Goal: Information Seeking & Learning: Learn about a topic

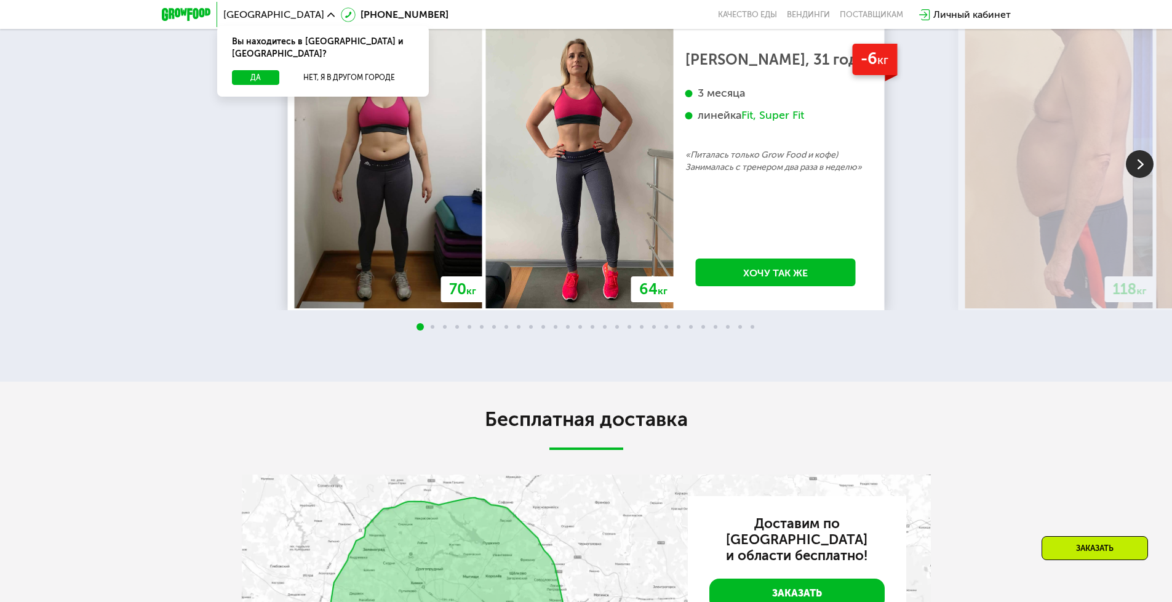
scroll to position [2707, 0]
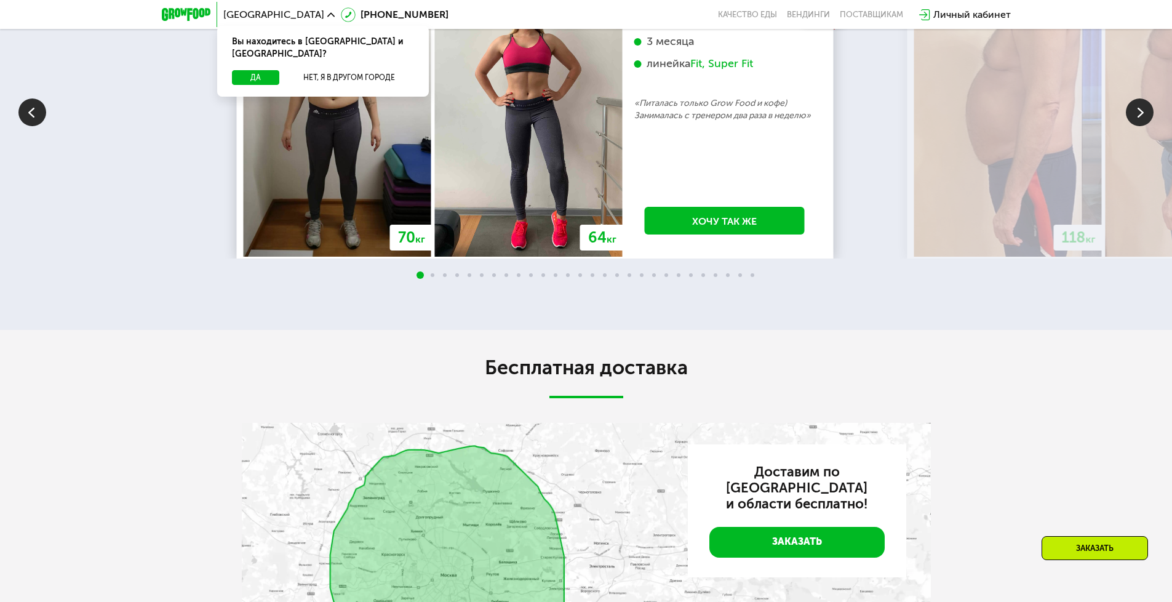
click at [610, 245] on span "кг" at bounding box center [612, 239] width 10 height 12
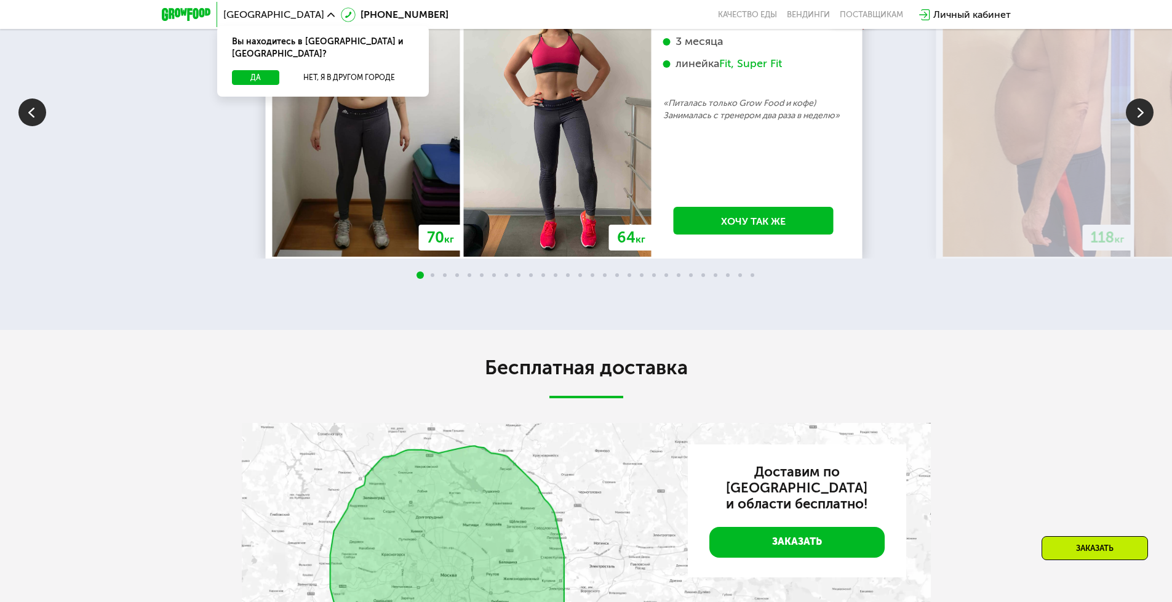
click at [652, 242] on div "-6 кг [PERSON_NAME], 31 год 3 месяца линейка Fit, Super Fit «Питалась только Gr…" at bounding box center [754, 114] width 204 height 284
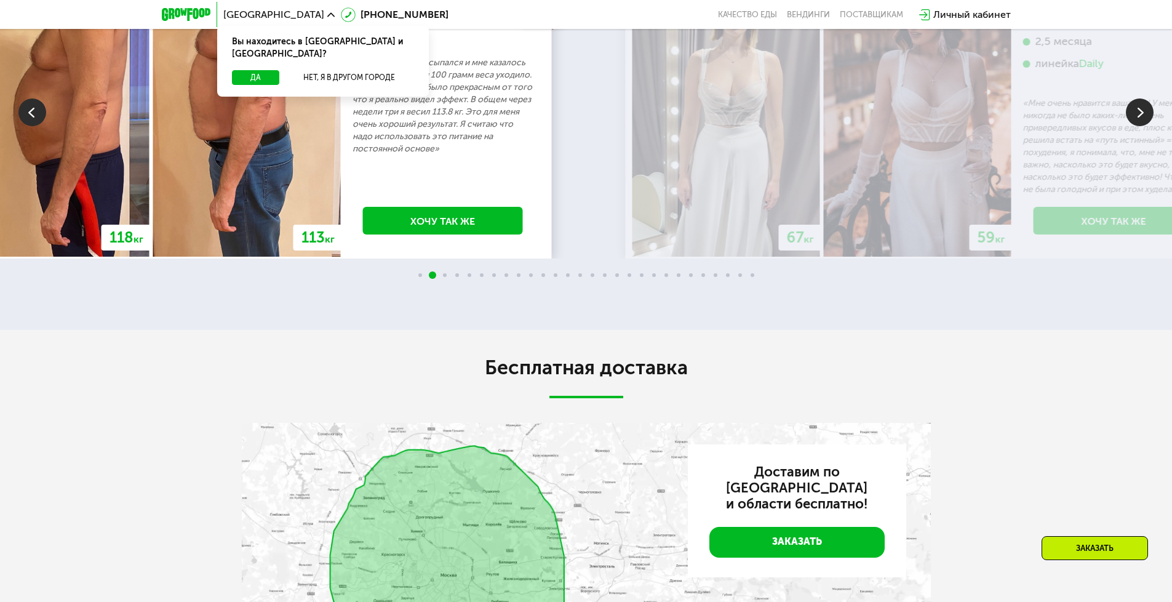
click at [386, 155] on p "«Каждый день просыпался и мне казалось что хотя бы 50 или 100 грамм веса уходил…" at bounding box center [443, 106] width 181 height 98
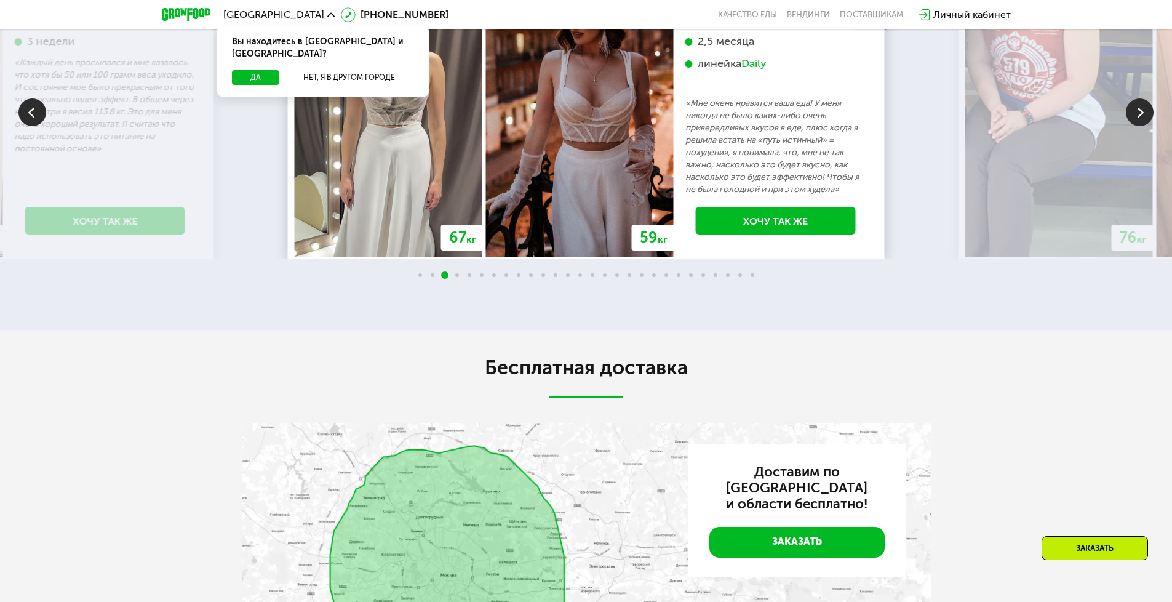
click at [486, 225] on img at bounding box center [580, 114] width 188 height 284
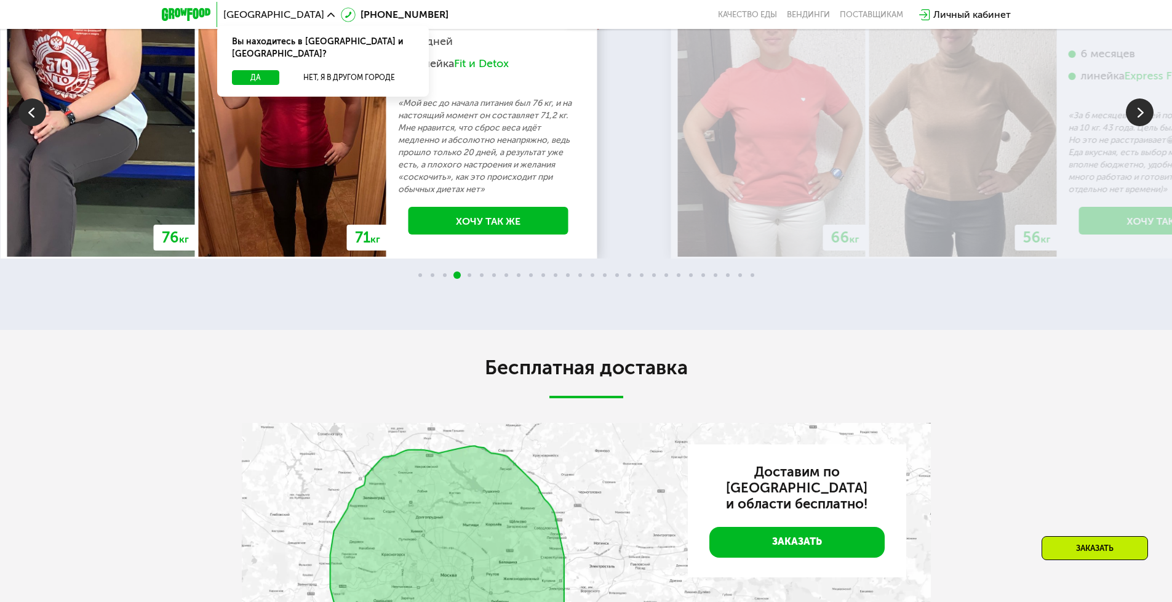
click at [433, 196] on p "«Мой вес до начала питания был 76 кг, и на настоящий момент он составляет 71,2 …" at bounding box center [488, 146] width 181 height 98
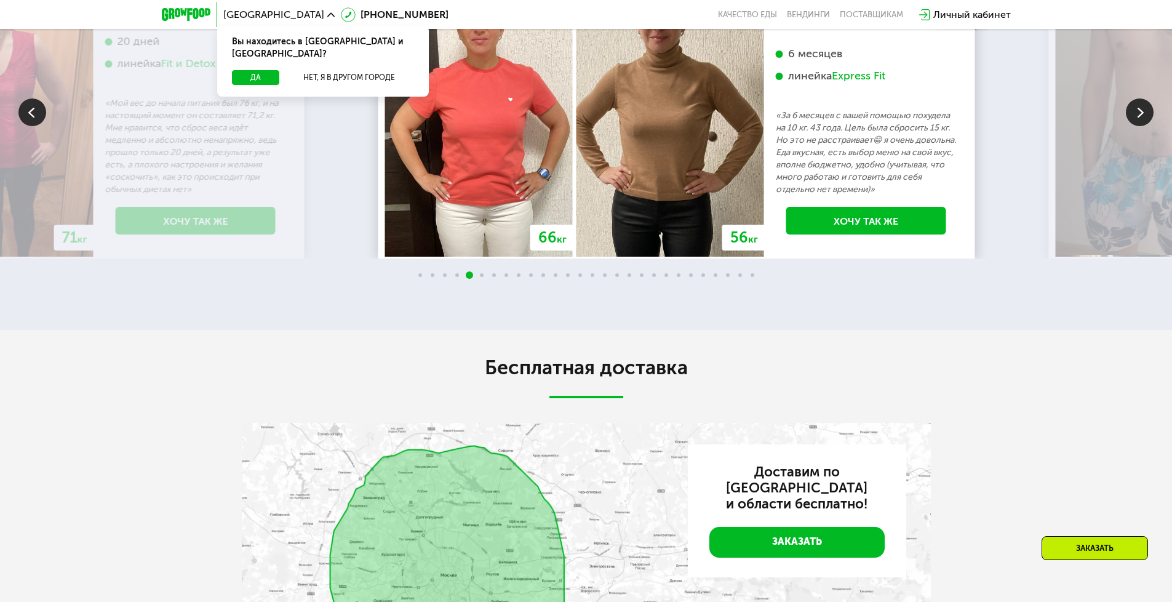
click at [764, 234] on img at bounding box center [671, 114] width 188 height 284
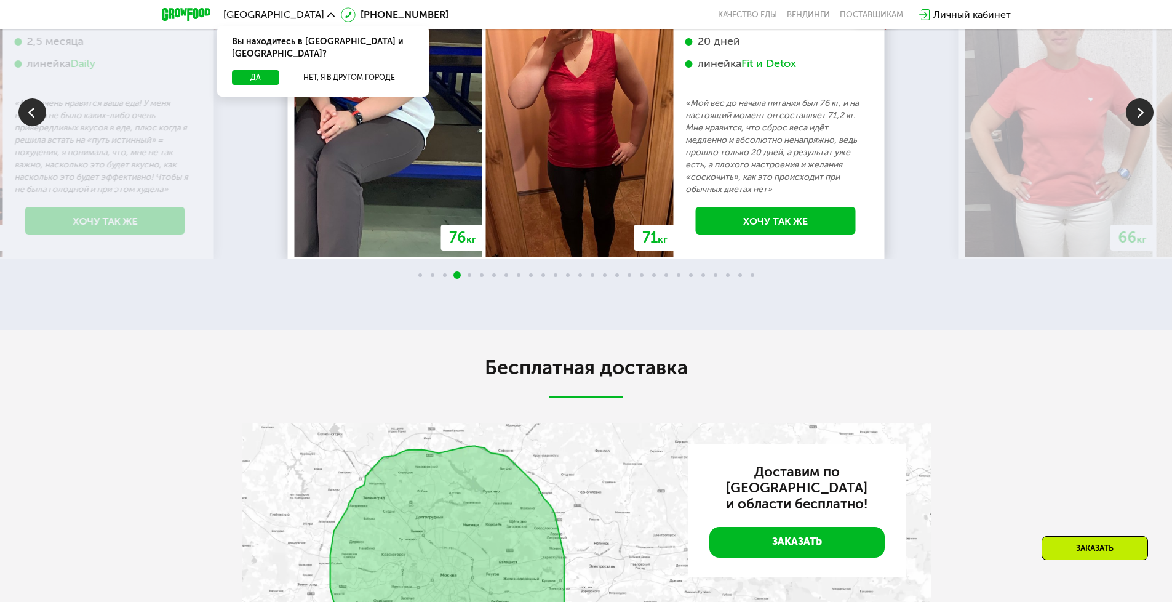
click at [685, 196] on p "«Мой вес до начала питания был 76 кг, и на настоящий момент он составляет 71,2 …" at bounding box center [775, 146] width 181 height 98
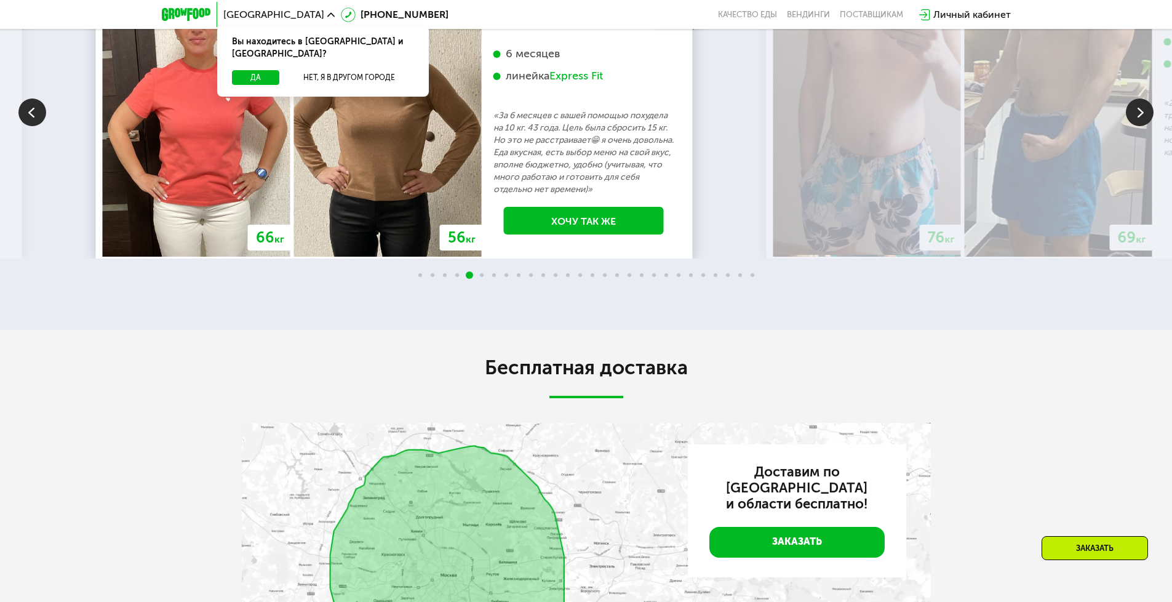
click at [526, 196] on p "«За 6 месяцев с вашей помощью похудела на 10 кг. 43 года. Цель была сбросить 15…" at bounding box center [583, 153] width 181 height 86
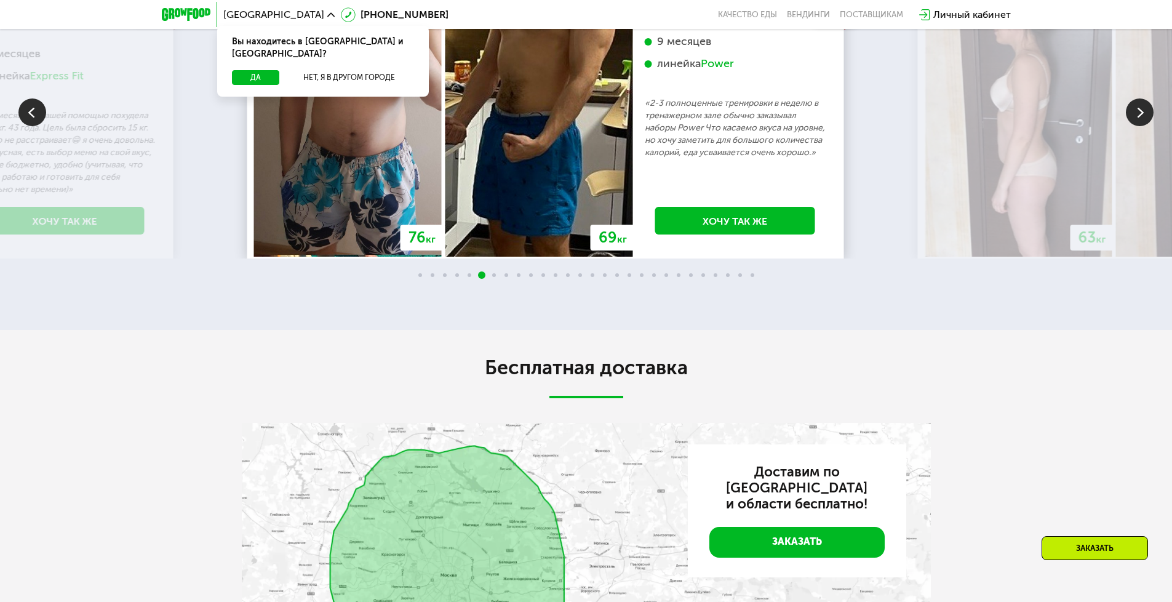
click at [645, 159] on p "«2-3 полноценные тренировки в неделю в тренажерном зале обычно заказывал наборы…" at bounding box center [735, 128] width 181 height 62
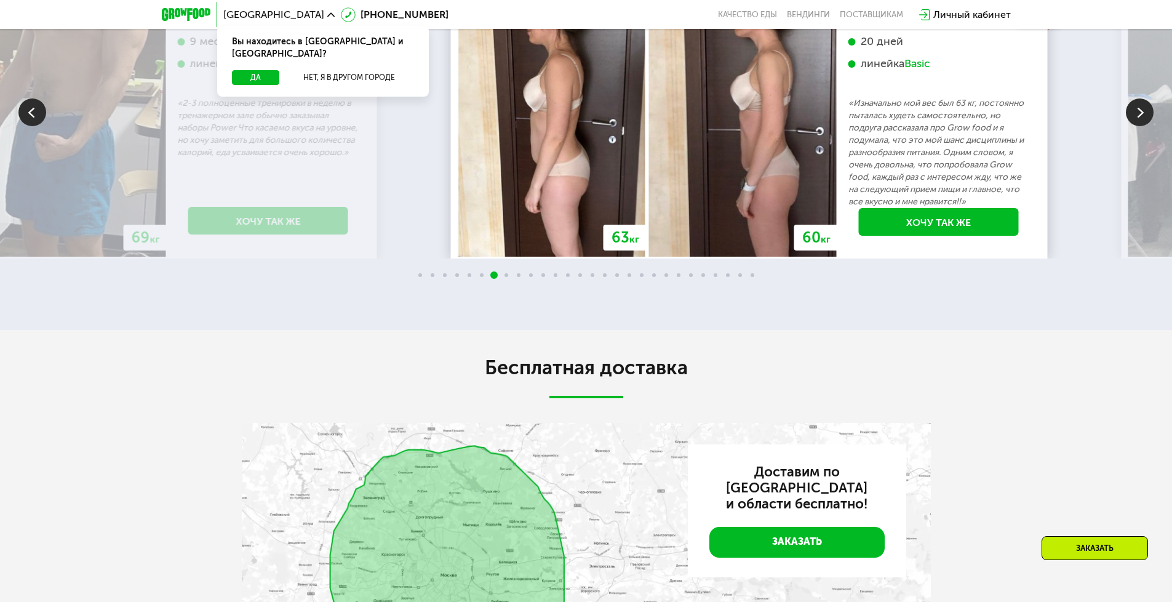
click at [682, 220] on img at bounding box center [743, 114] width 188 height 284
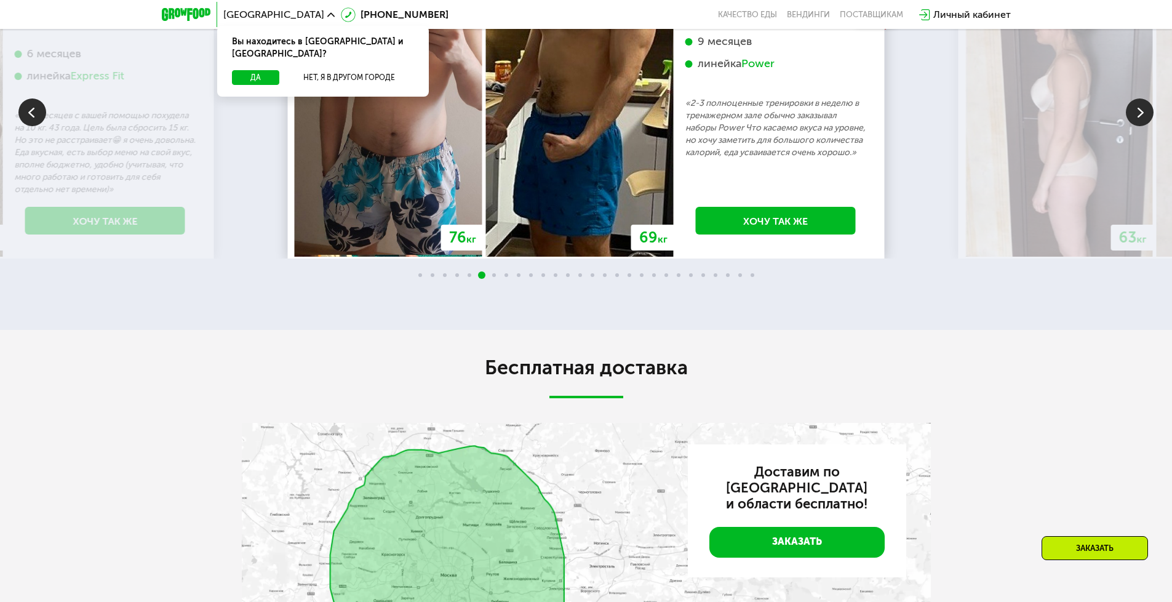
click at [685, 159] on p "«2-3 полноценные тренировки в неделю в тренажерном зале обычно заказывал наборы…" at bounding box center [775, 128] width 181 height 62
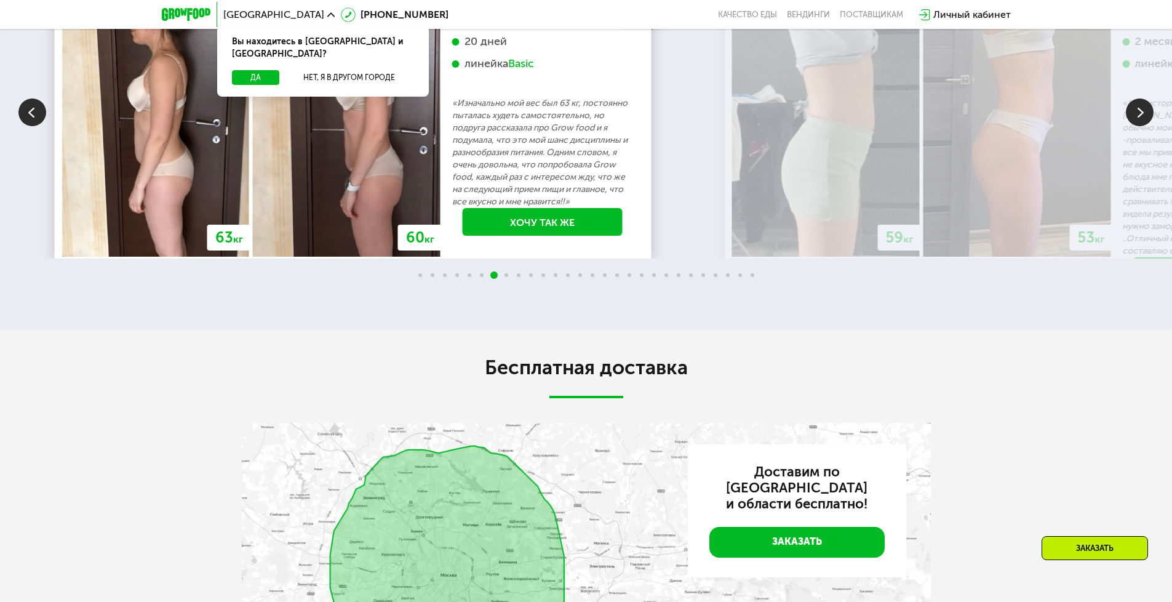
click at [474, 208] on p "«Изначально мой вес был 63 кг, постоянно пыталась худеть самостоятельно, но под…" at bounding box center [542, 152] width 181 height 111
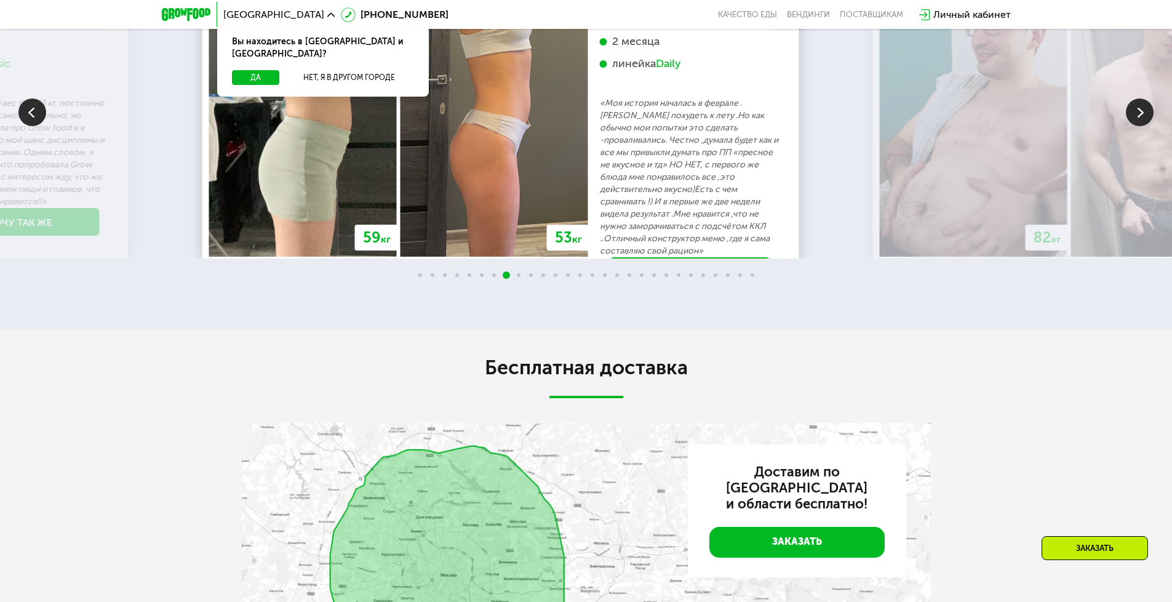
click at [401, 229] on img at bounding box center [495, 114] width 188 height 284
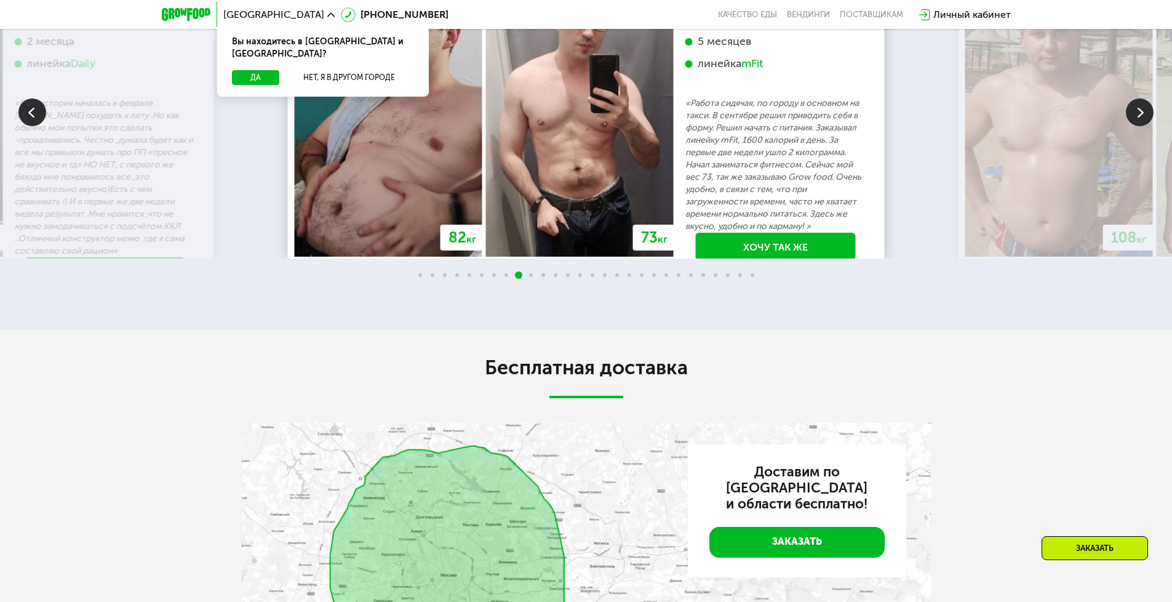
click at [685, 233] on p "«Работа сидячая, по городу в основном на такси. В сентябре решил приводить себя…" at bounding box center [775, 164] width 181 height 135
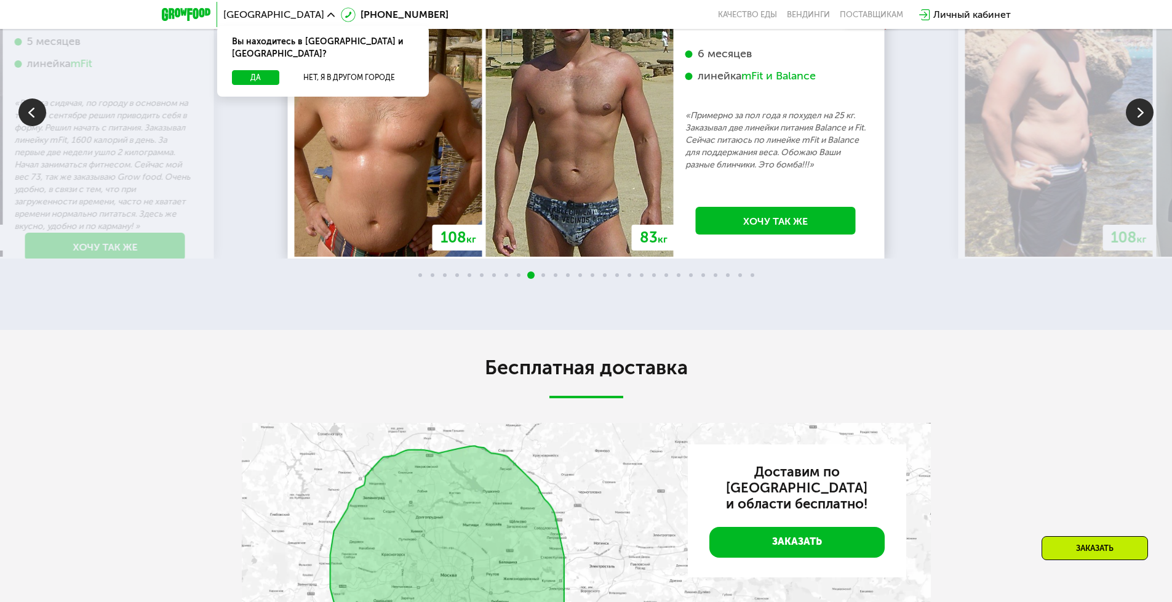
click at [685, 171] on p "«Примерно за пол года я похудел на 25 кг. Заказывал две линейки питания Balance…" at bounding box center [775, 141] width 181 height 62
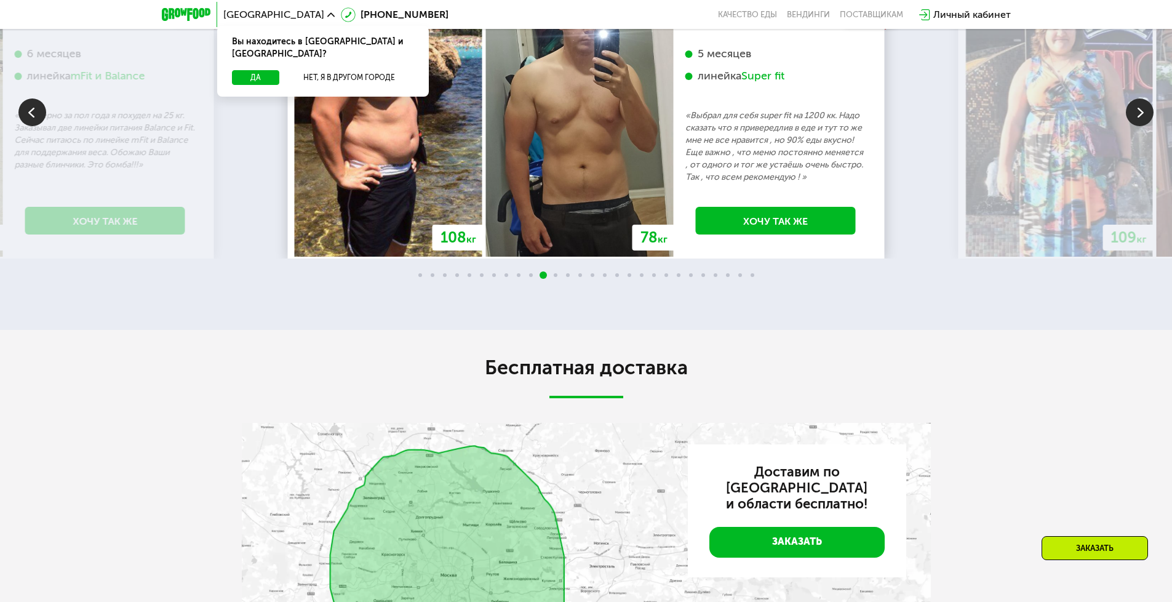
click at [685, 183] on p "«Выбрал для себя super fit на 1200 кк. Надо сказать что я привередлив в еде и т…" at bounding box center [775, 147] width 181 height 74
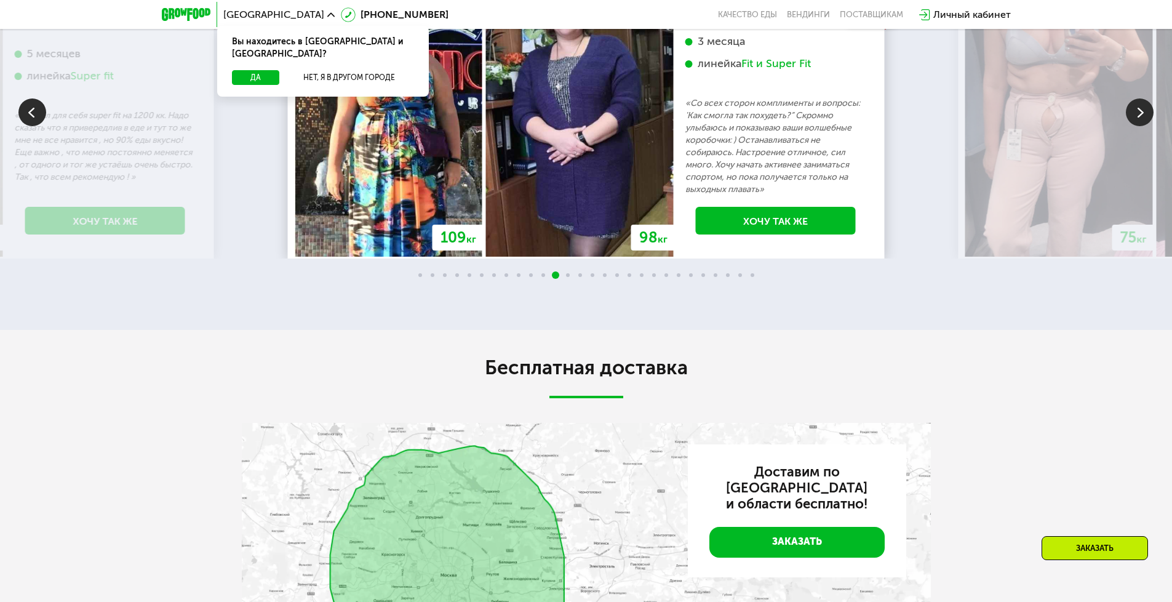
click at [685, 196] on div "[PERSON_NAME], 42 года 3 месяца линейка Fit и Super Fit «Со всех сторон комплим…" at bounding box center [775, 99] width 181 height 194
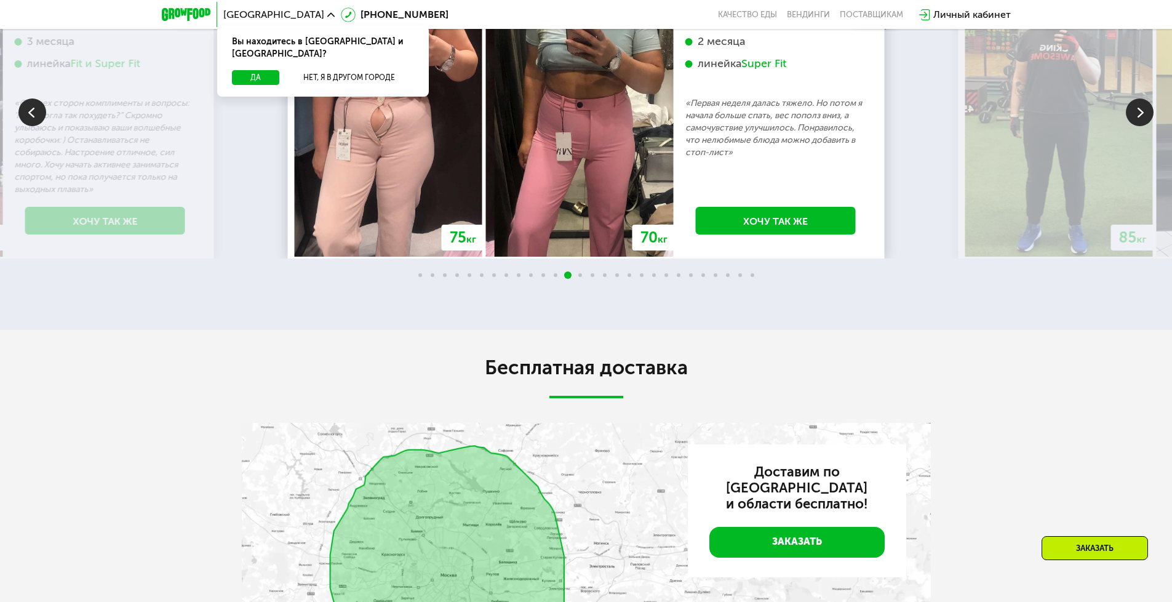
click at [685, 159] on p "«Первая неделя далась тяжело. Но потом я начала больше спать, вес пополз вниз, …" at bounding box center [775, 128] width 181 height 62
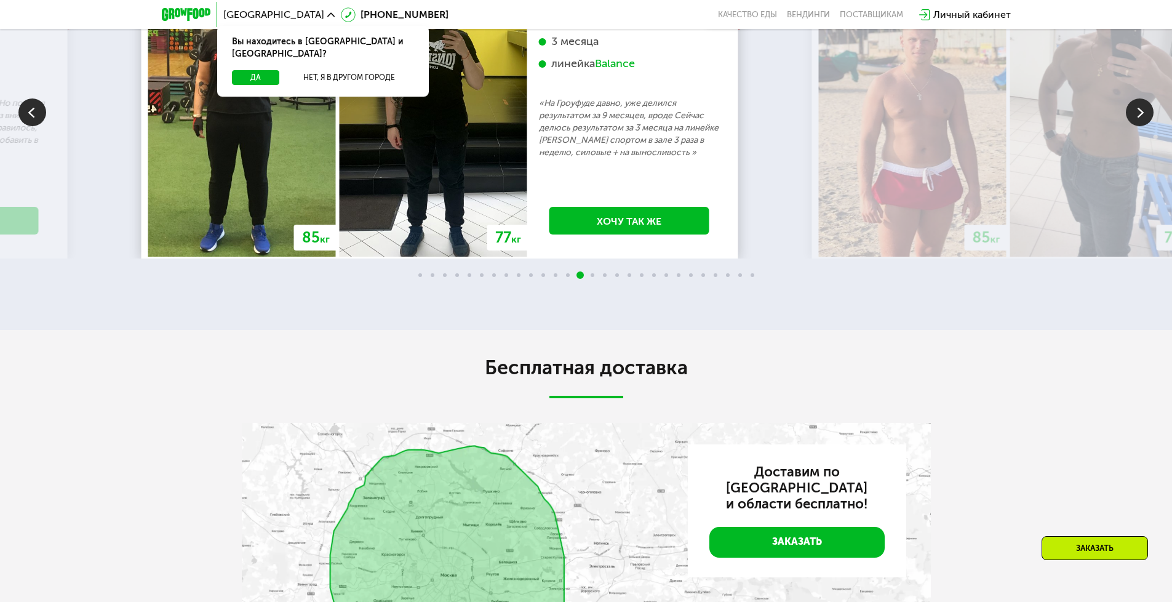
click at [575, 159] on p "«На Гроуфуде давно, уже делился результатом за 9 месяцев, вроде Сейчас делюсь р…" at bounding box center [629, 128] width 181 height 62
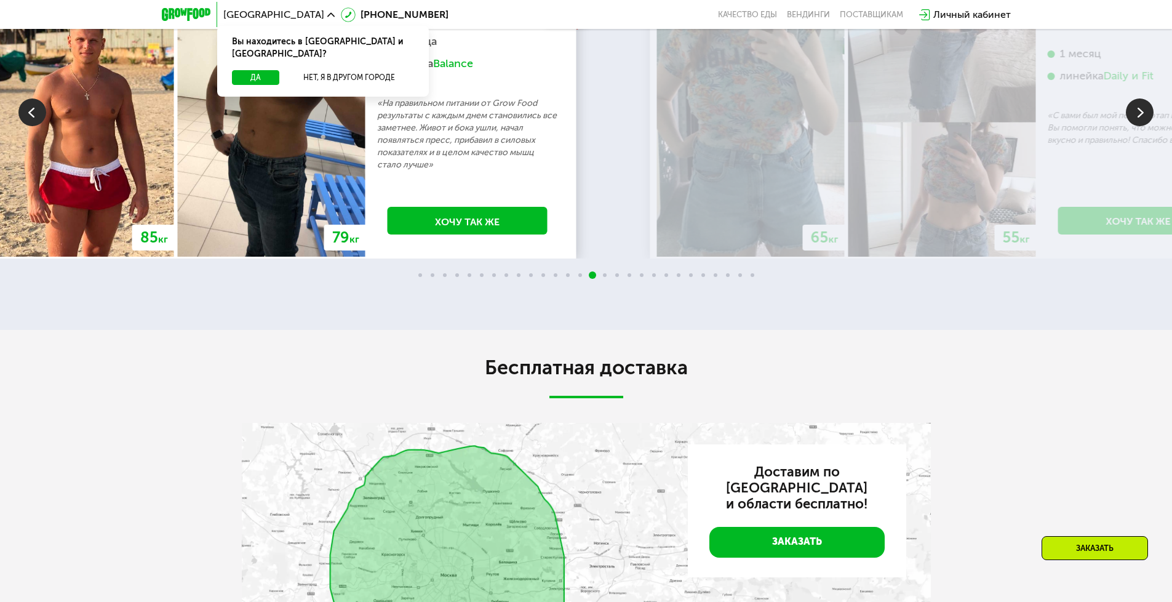
click at [425, 171] on div "[PERSON_NAME], 27 лет 3 месяца линейка Balance «На правильном питании от Grow F…" at bounding box center [467, 86] width 181 height 169
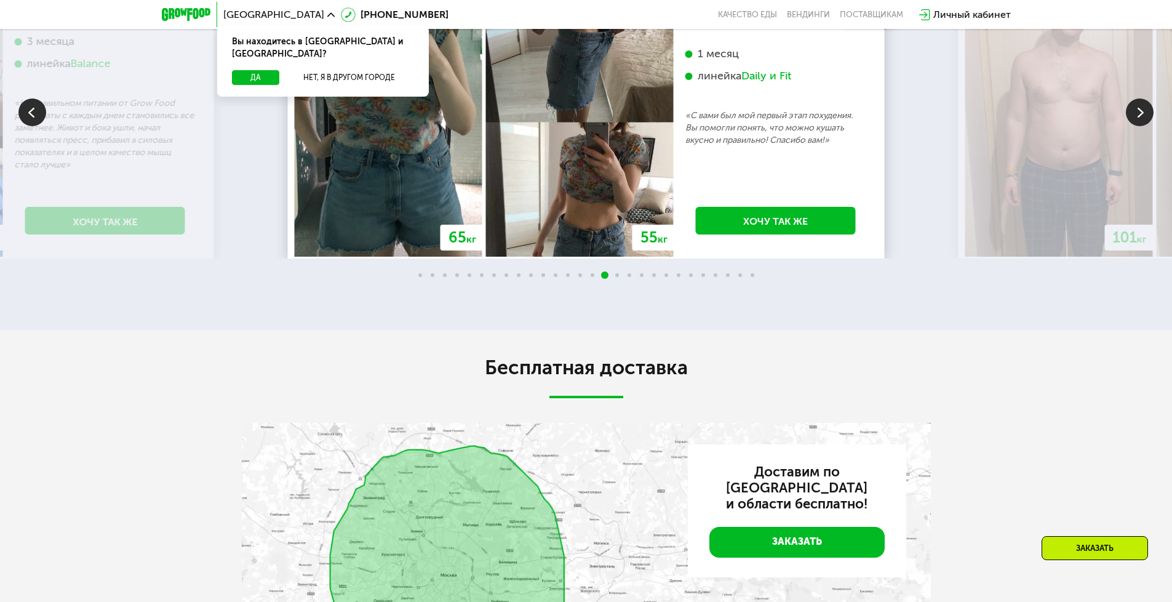
click at [685, 146] on p "«С вами был мой первый этап похудения. Вы помогли понять, что можно кушать вкус…" at bounding box center [775, 128] width 181 height 37
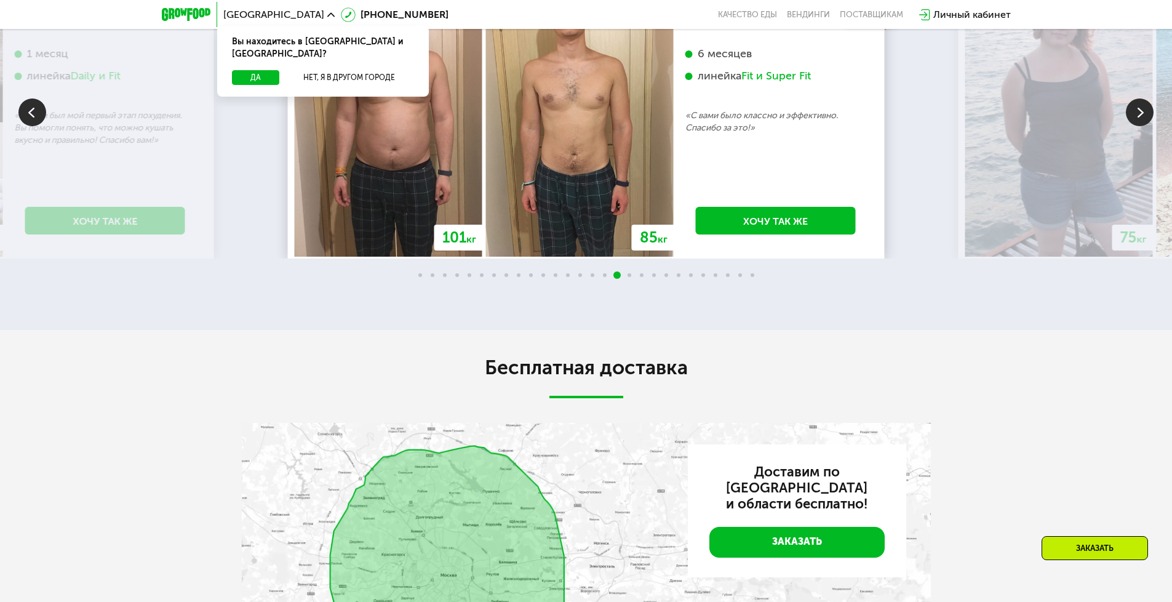
click at [674, 247] on div "-16 кг [PERSON_NAME], 24 года 6 месяцев линейка Fit и Super Fit «С вами было кл…" at bounding box center [776, 114] width 204 height 284
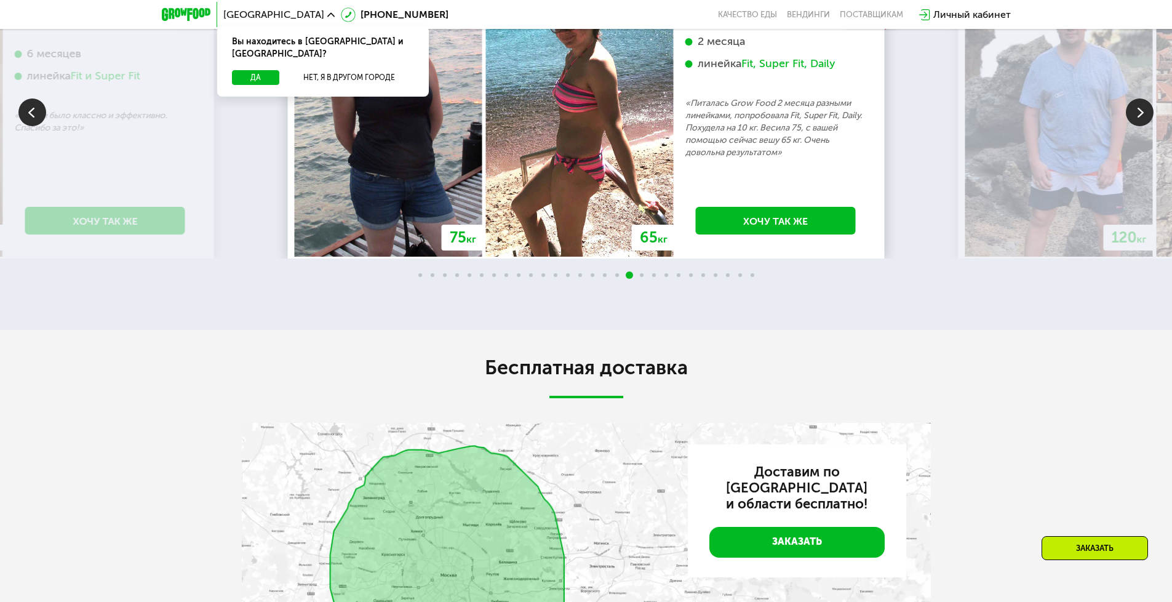
click at [697, 159] on p "«Питалась Grow Food 2 месяца разными линейками, попробовала Fit, Super Fit, Dai…" at bounding box center [775, 128] width 181 height 62
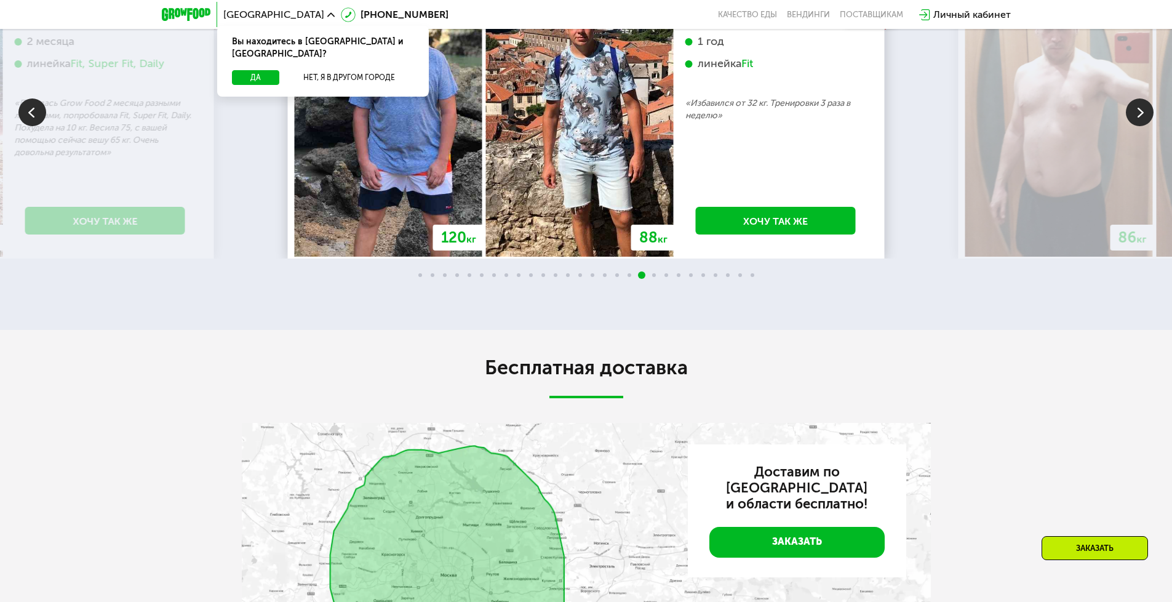
click at [674, 233] on div "-32 кг [PERSON_NAME], 27 лет 1 год линейка Fit «Избавился от 32 кг. Тренировки …" at bounding box center [776, 114] width 204 height 284
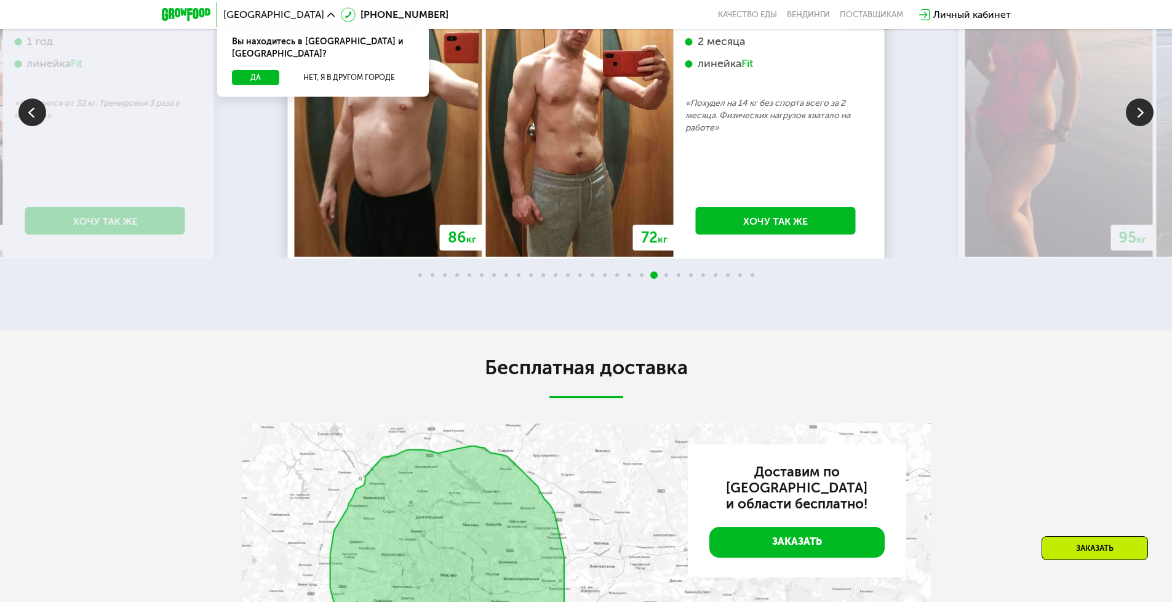
click at [685, 134] on p "«Похудел на 14 кг без спорта всего за 2 месяца. Физических нагрузок хватало на …" at bounding box center [775, 115] width 181 height 37
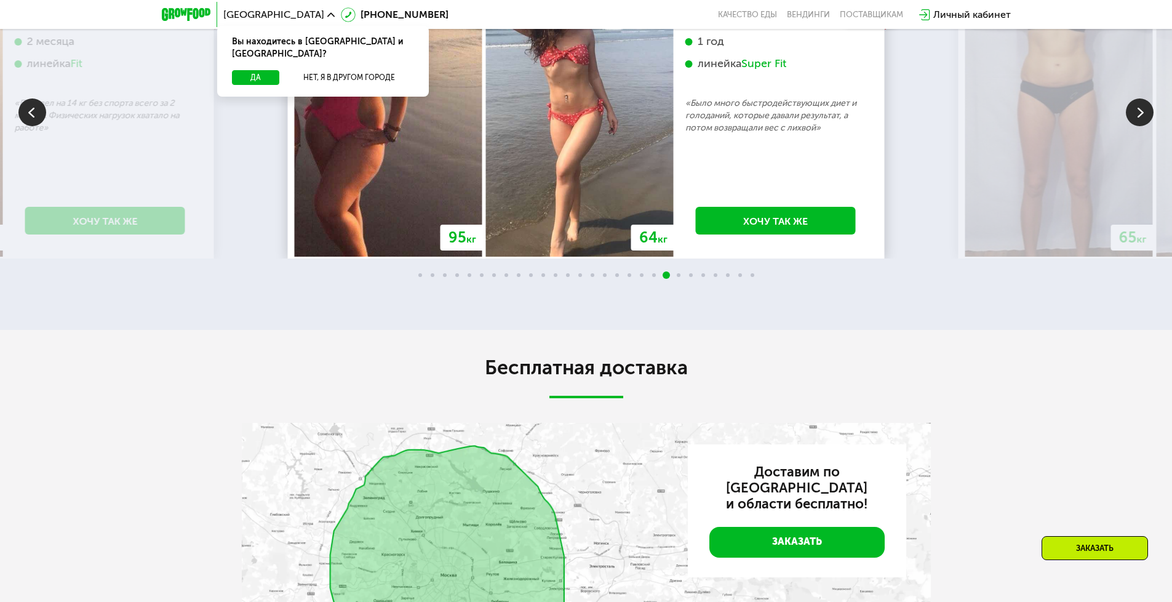
click at [685, 134] on p "«Было много быстродействующих диет и голоданий, которые давали результат, а пот…" at bounding box center [775, 115] width 181 height 37
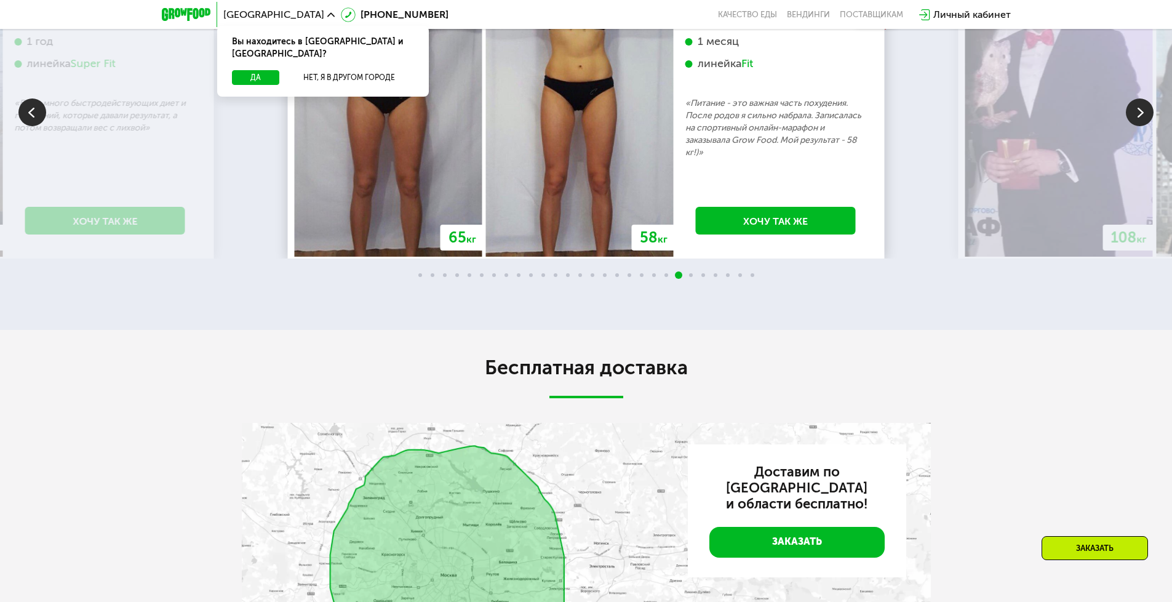
click at [486, 208] on img at bounding box center [580, 114] width 188 height 284
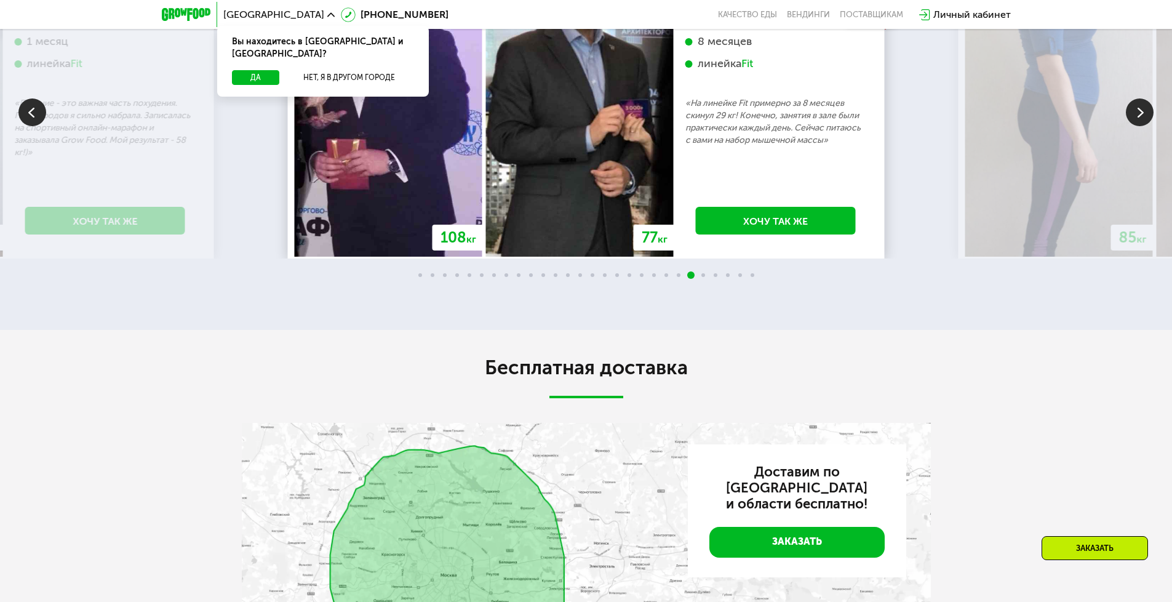
click at [486, 150] on img at bounding box center [580, 114] width 188 height 284
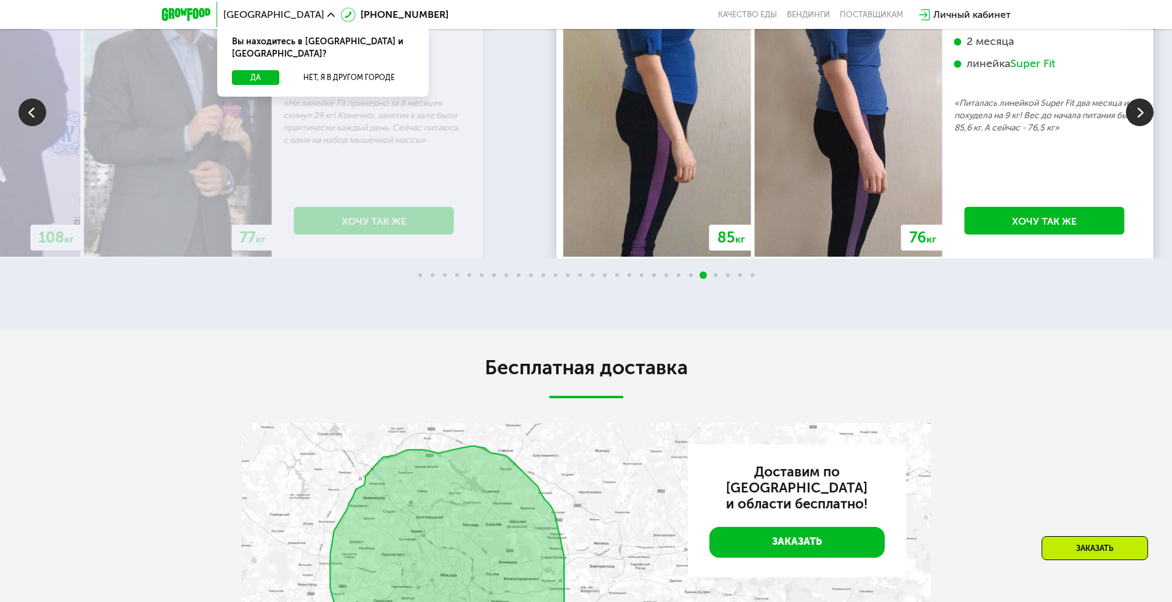
click at [889, 232] on img at bounding box center [849, 114] width 188 height 284
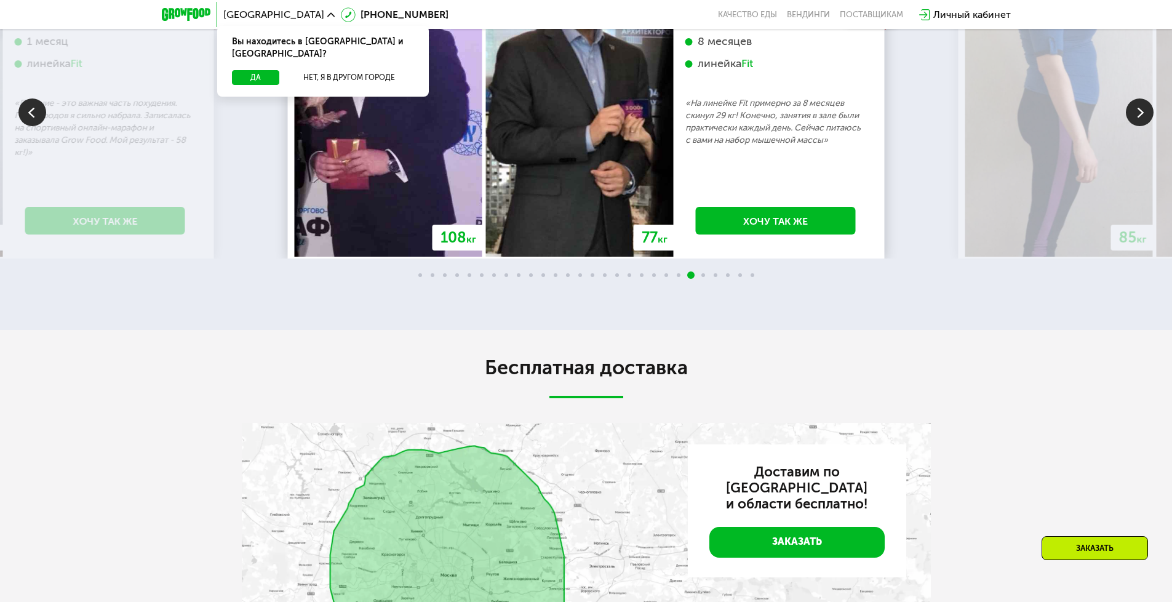
click at [685, 146] on div "[PERSON_NAME], 39 лет 8 месяцев линейка Fit «На линейке Fit примерно за 8 месяц…" at bounding box center [775, 74] width 181 height 145
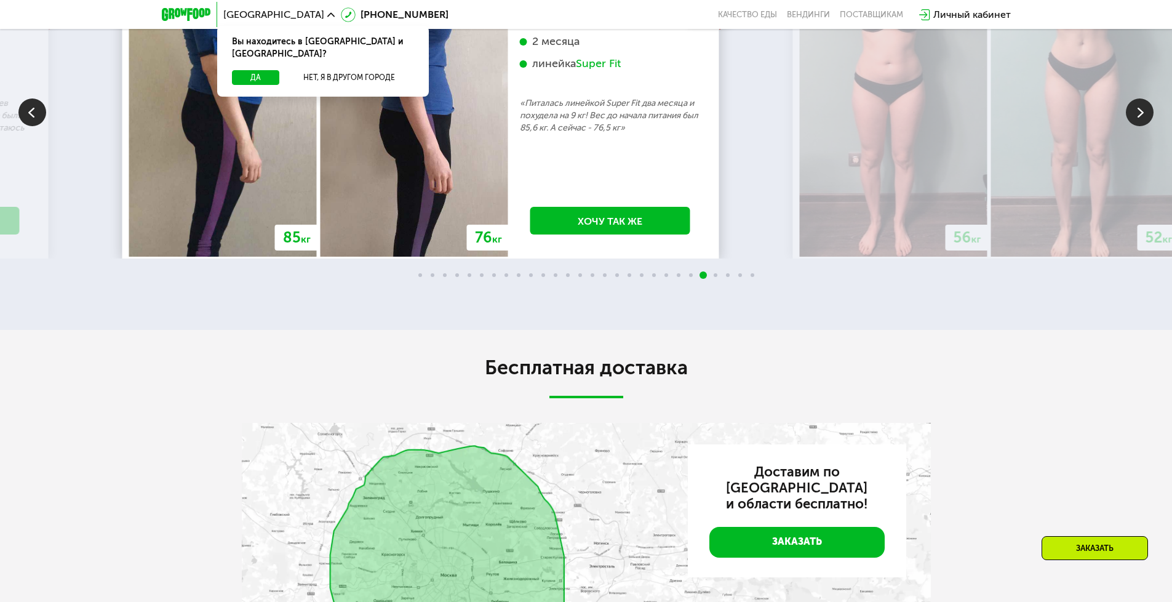
click at [520, 97] on div "2 месяца линейка Super Fit" at bounding box center [610, 65] width 181 height 63
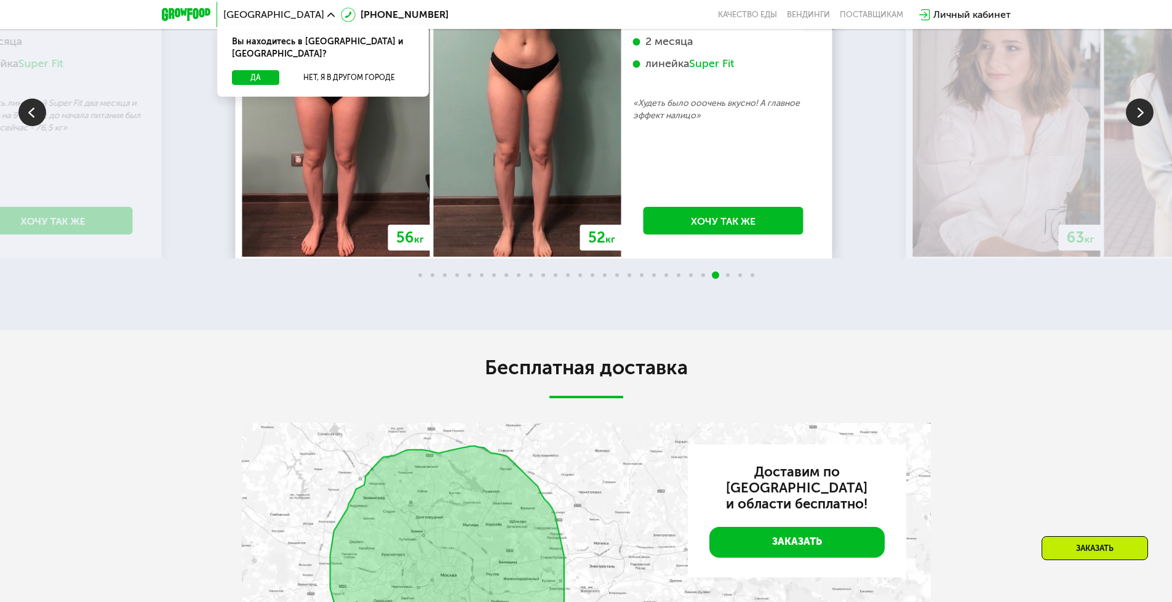
click at [633, 97] on div "2 месяца линейка Super Fit" at bounding box center [723, 65] width 181 height 63
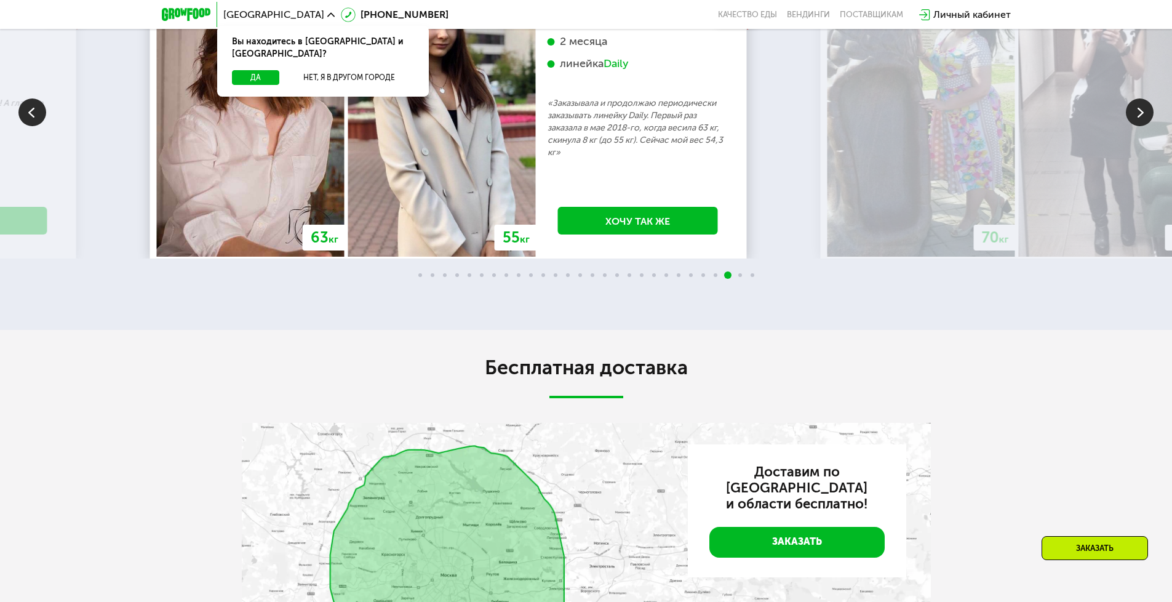
click at [577, 159] on div "[PERSON_NAME], 21 год 2 месяца линейка Daily «Заказывала и продолжаю периодичес…" at bounding box center [638, 80] width 181 height 157
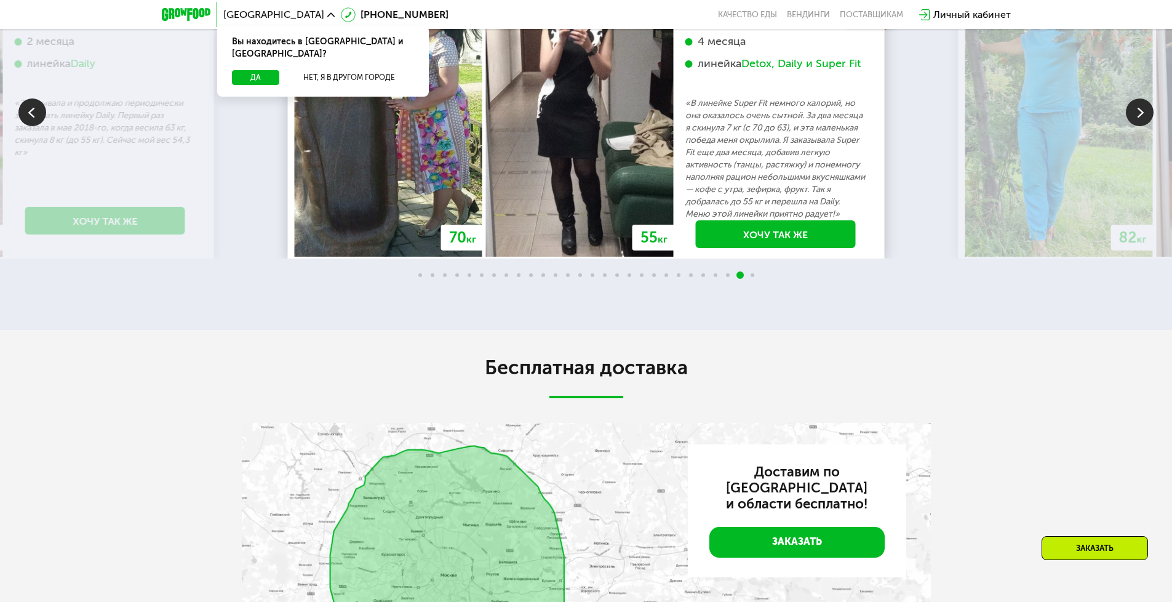
click at [685, 220] on p "«В линейке Super Fit немного калорий, но она оказалось очень сытной. За два мес…" at bounding box center [775, 158] width 181 height 123
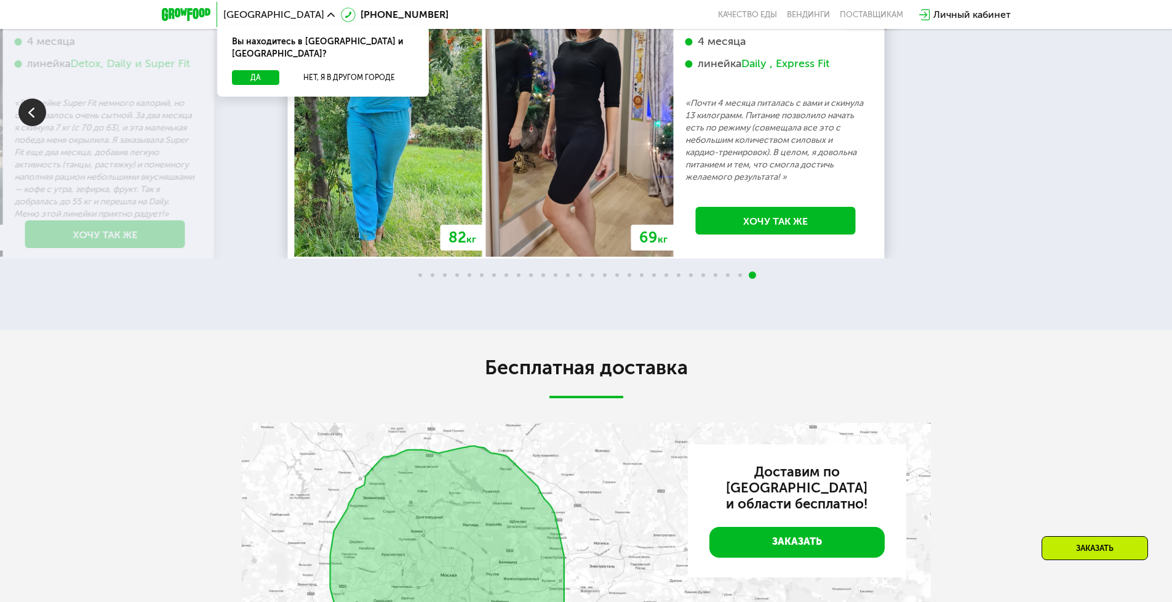
click at [460, 198] on div "82 кг 69 кг -13 кг [PERSON_NAME] 4 месяца линейка Daily , Express Fit «Почти 4 …" at bounding box center [586, 114] width 583 height 284
